Goal: Information Seeking & Learning: Learn about a topic

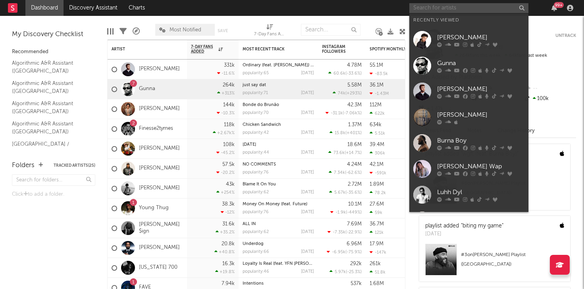
click at [435, 10] on input "text" at bounding box center [469, 8] width 119 height 10
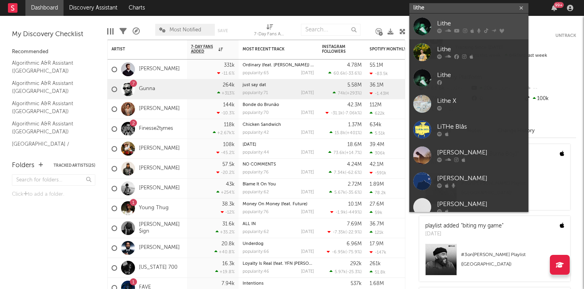
type input "lithe"
click at [451, 24] on div "Lithe" at bounding box center [480, 24] width 87 height 10
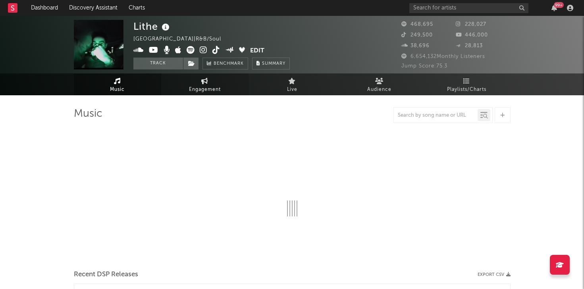
select select "6m"
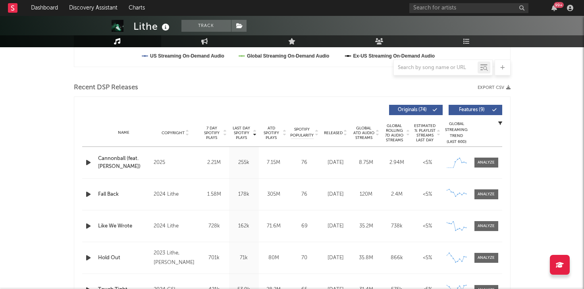
scroll to position [256, 0]
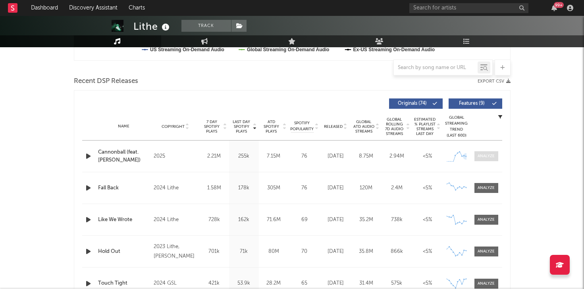
click at [485, 155] on div at bounding box center [486, 156] width 17 height 6
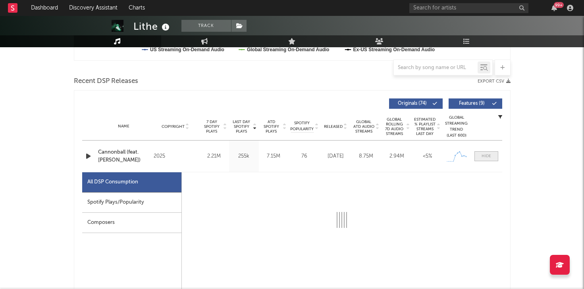
select select "1w"
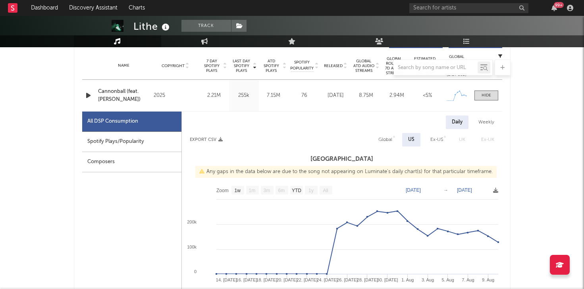
scroll to position [316, 0]
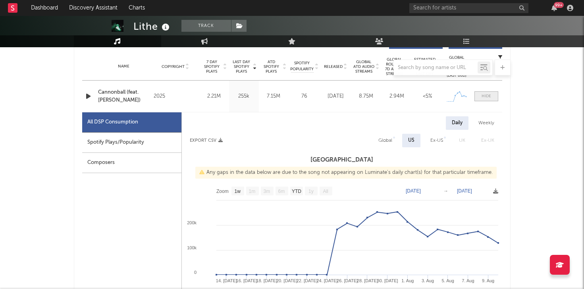
click at [490, 95] on div at bounding box center [487, 96] width 10 height 6
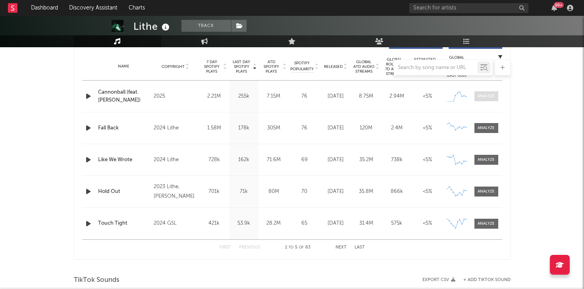
scroll to position [297, 0]
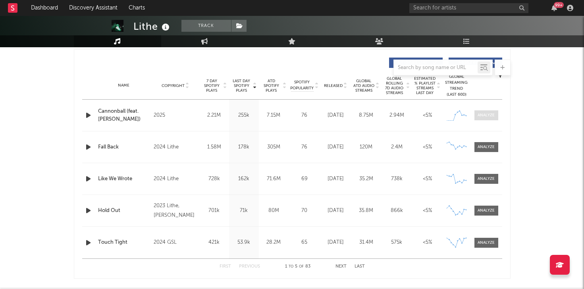
click at [495, 117] on span at bounding box center [487, 115] width 24 height 10
select select "1w"
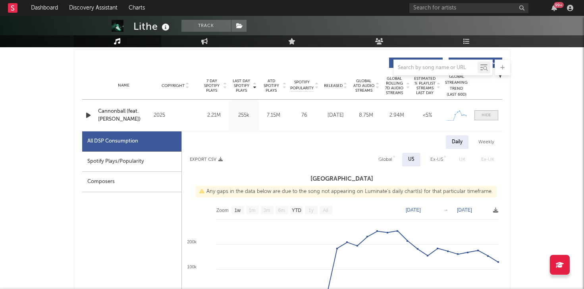
click at [493, 116] on span at bounding box center [487, 115] width 24 height 10
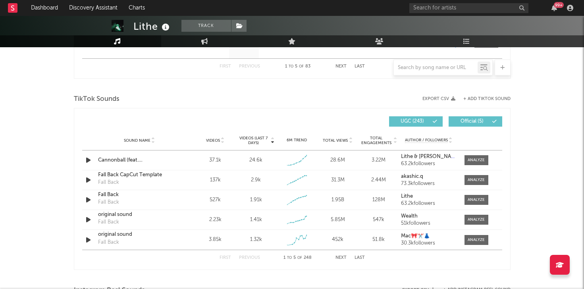
scroll to position [502, 0]
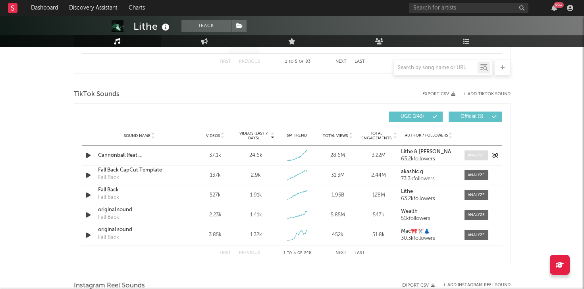
click at [470, 154] on div at bounding box center [476, 156] width 17 height 6
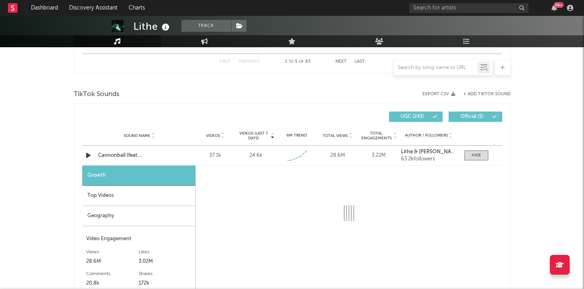
select select "1w"
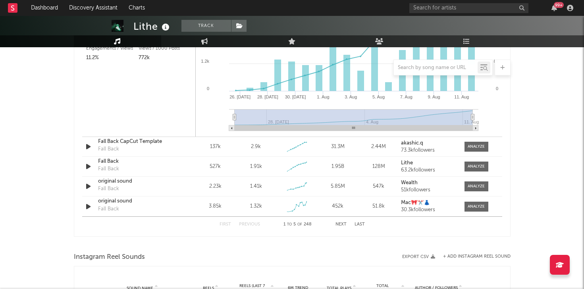
scroll to position [748, 0]
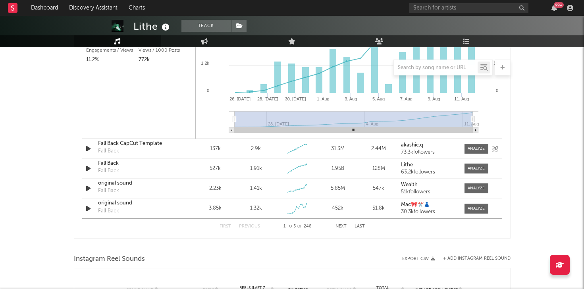
click at [91, 151] on icon "button" at bounding box center [88, 149] width 8 height 10
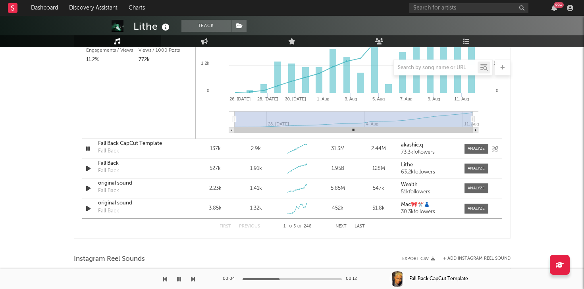
click at [89, 149] on icon "button" at bounding box center [88, 149] width 8 height 10
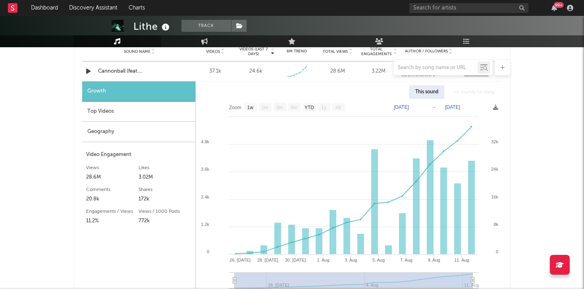
scroll to position [580, 0]
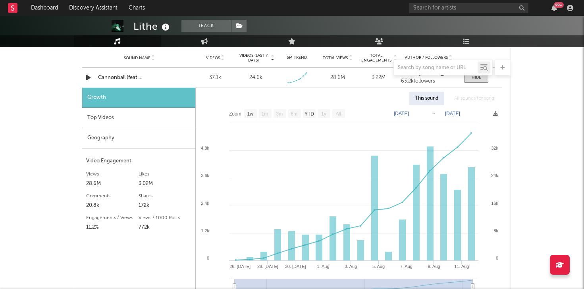
click at [111, 114] on div "Top Videos" at bounding box center [138, 118] width 113 height 20
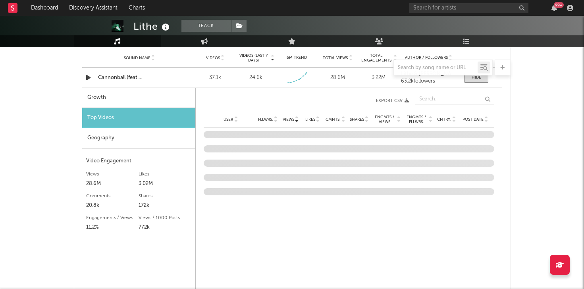
scroll to position [596, 0]
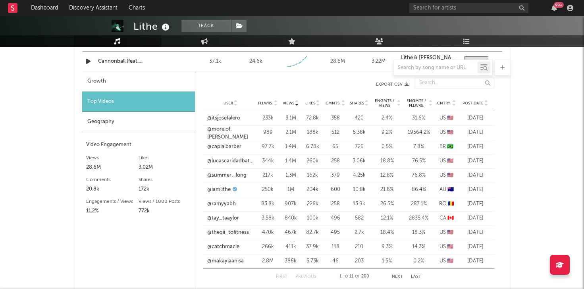
click at [238, 119] on link "@itsjosefalero" at bounding box center [223, 118] width 33 height 8
click at [231, 132] on link "@more.of.[PERSON_NAME]" at bounding box center [230, 133] width 47 height 15
click at [231, 149] on link "@capialbarber" at bounding box center [224, 147] width 34 height 8
click at [232, 159] on link "@lucascaridadbateman" at bounding box center [230, 161] width 47 height 8
click at [222, 204] on link "@ramyyabh" at bounding box center [221, 204] width 29 height 8
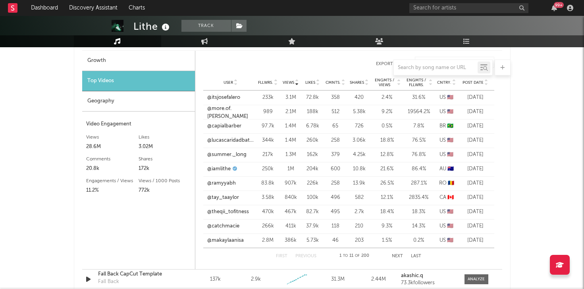
scroll to position [618, 0]
click at [227, 195] on link "@tay_taaylor" at bounding box center [223, 197] width 32 height 8
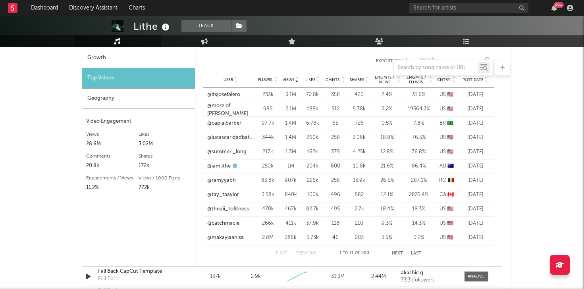
scroll to position [604, 0]
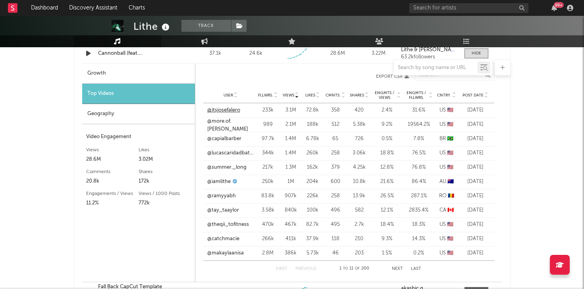
click at [229, 111] on link "@itsjosefalero" at bounding box center [223, 110] width 33 height 8
click at [228, 125] on link "@more.of.[PERSON_NAME]" at bounding box center [230, 125] width 47 height 15
click at [232, 137] on link "@capialbarber" at bounding box center [224, 139] width 34 height 8
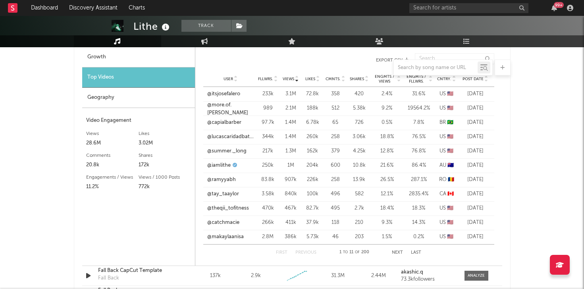
scroll to position [623, 0]
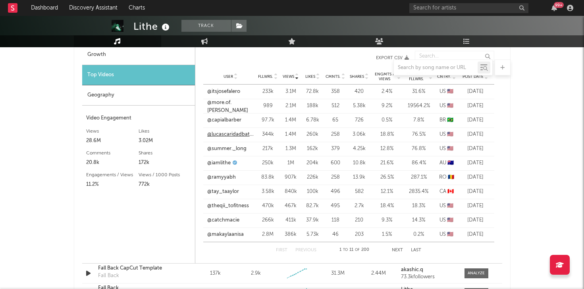
click at [249, 133] on link "@lucascaridadbateman" at bounding box center [230, 135] width 47 height 8
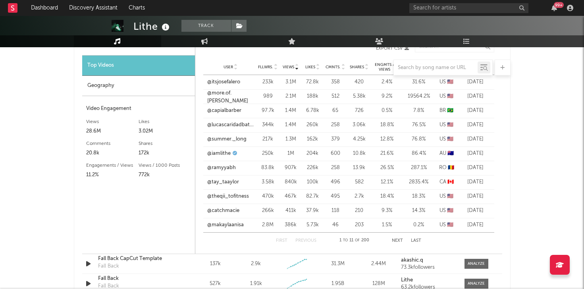
scroll to position [635, 0]
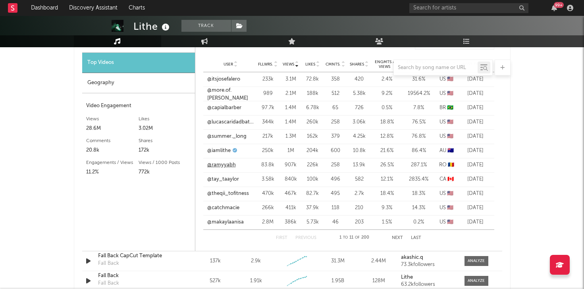
click at [230, 163] on link "@ramyyabh" at bounding box center [221, 165] width 29 height 8
click at [227, 181] on link "@tay_taaylor" at bounding box center [223, 180] width 32 height 8
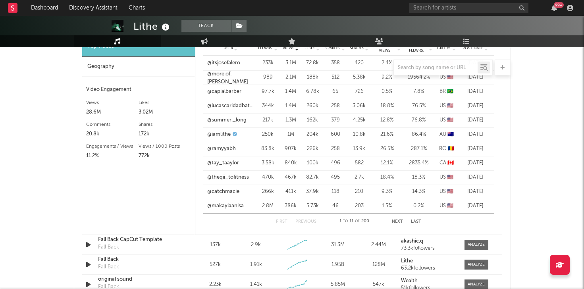
scroll to position [652, 0]
click at [224, 181] on link "@theqii_tofitness" at bounding box center [228, 177] width 42 height 8
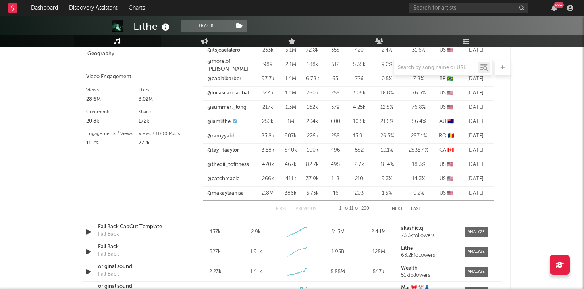
scroll to position [665, 0]
click at [222, 177] on link "@catchmacie" at bounding box center [223, 178] width 32 height 8
click at [219, 189] on link "@makaylaanisa" at bounding box center [225, 193] width 37 height 8
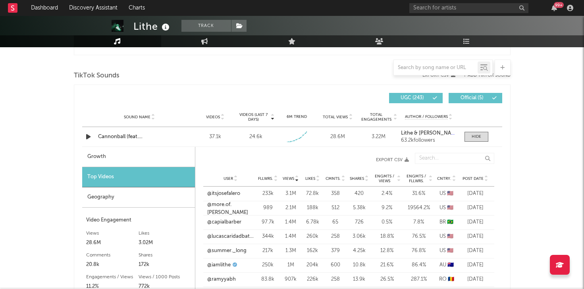
scroll to position [515, 0]
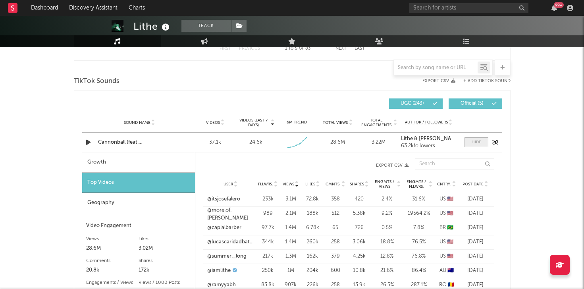
click at [472, 141] on div at bounding box center [477, 142] width 10 height 6
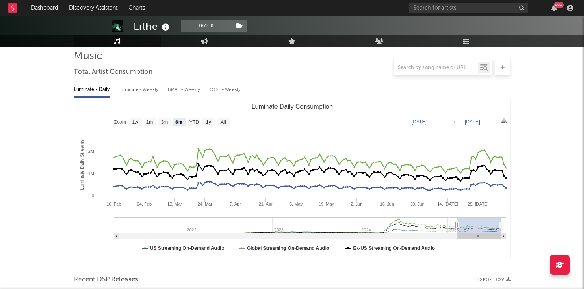
scroll to position [0, 0]
